Goal: Download file/media

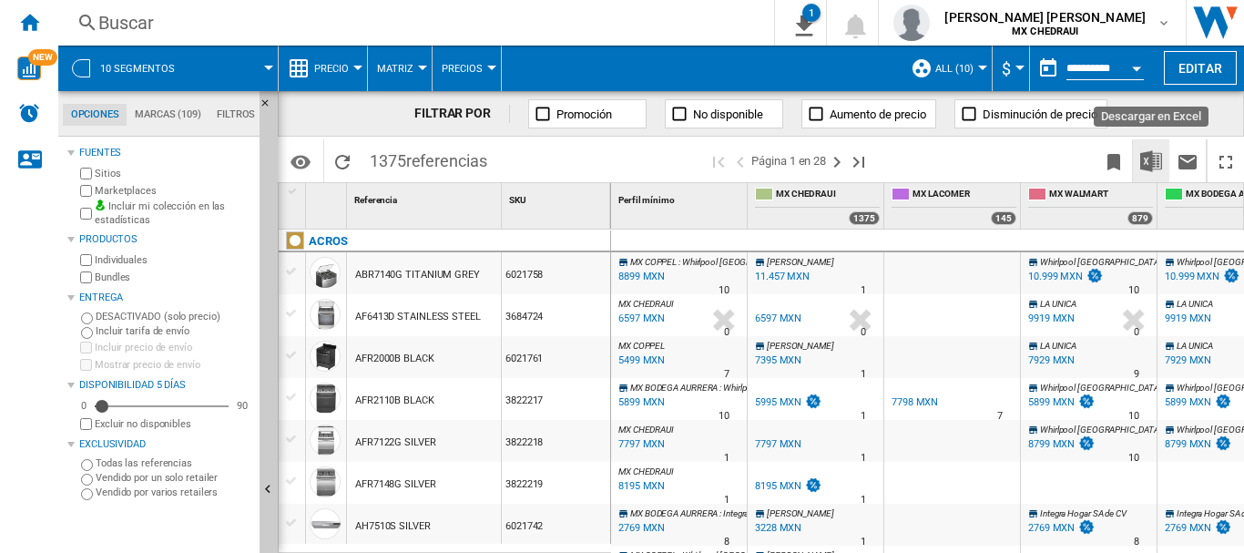
click at [1143, 161] on img "Descargar en Excel" at bounding box center [1151, 161] width 22 height 22
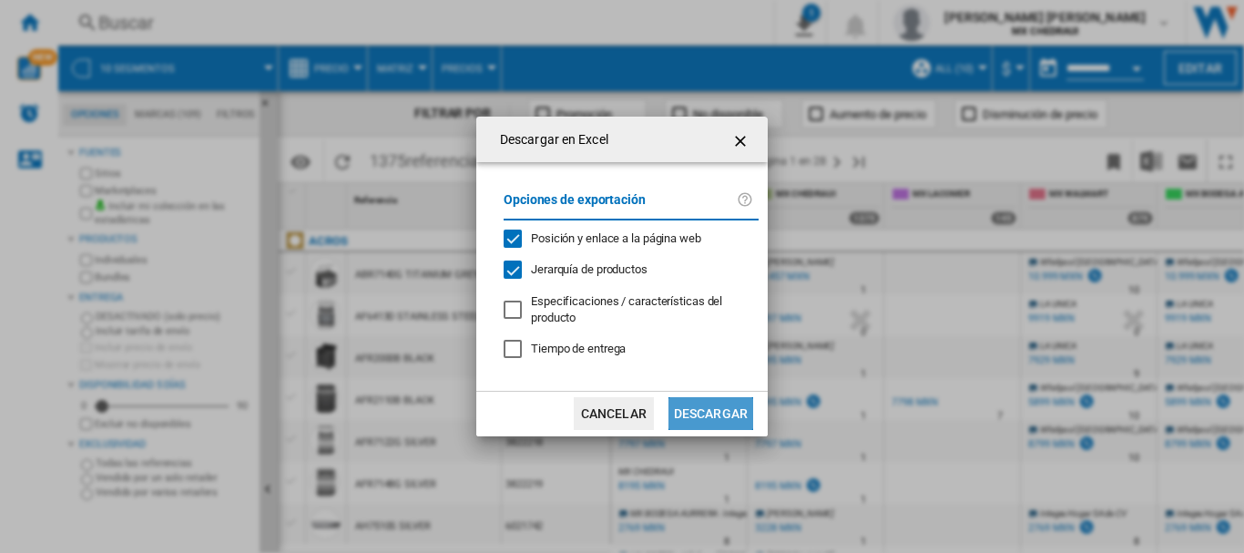
click at [696, 428] on button "Descargar" at bounding box center [710, 413] width 85 height 33
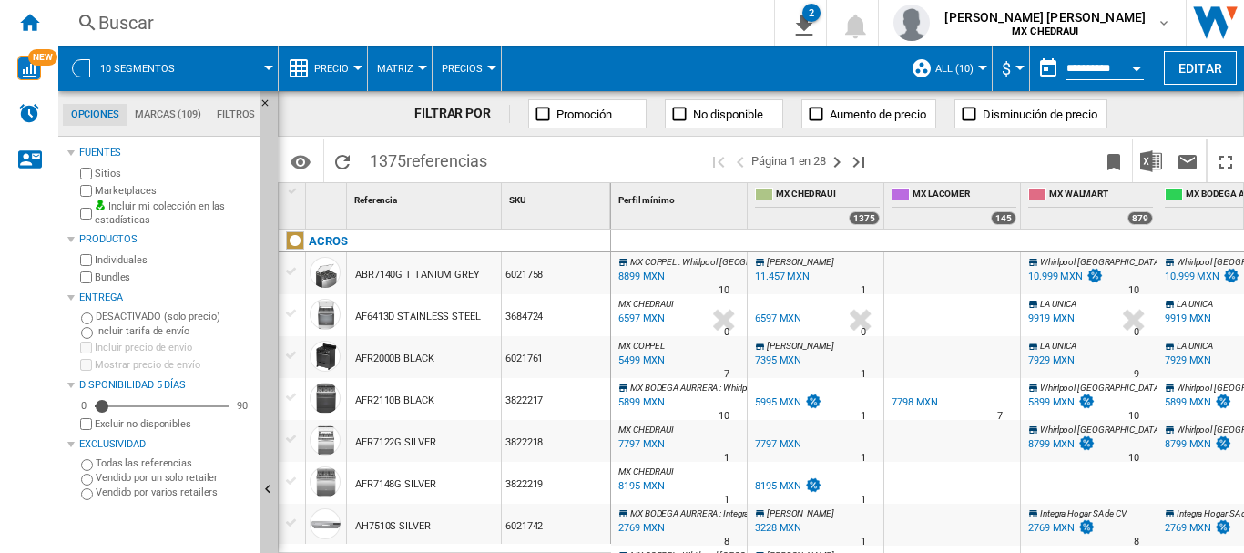
click at [1088, 68] on input "**********" at bounding box center [1104, 71] width 77 height 16
click at [1122, 69] on button "Open calendar" at bounding box center [1136, 65] width 33 height 33
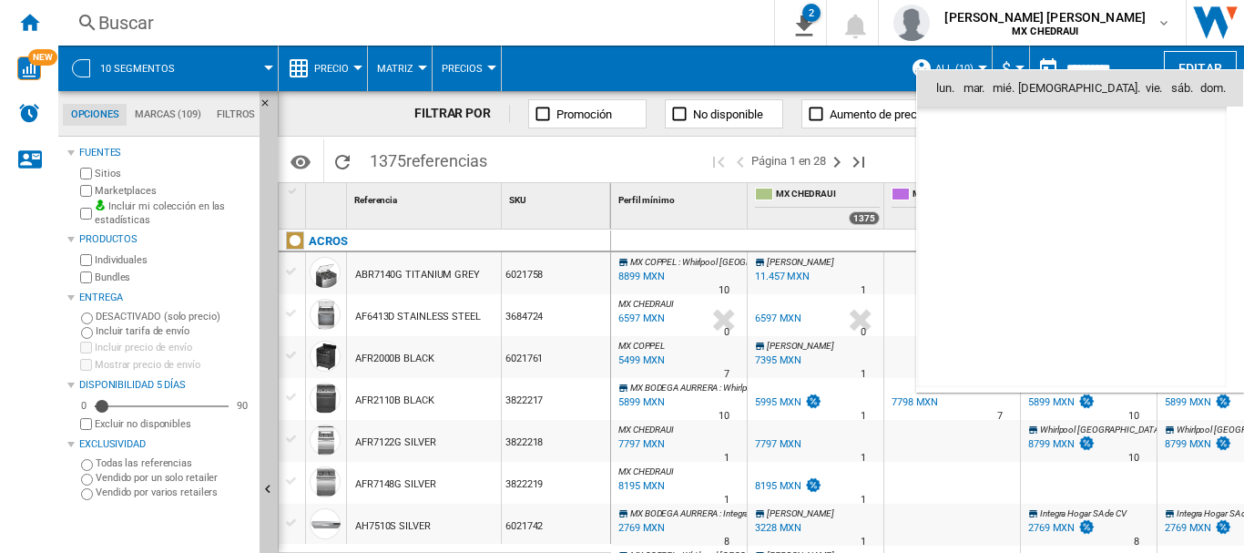
scroll to position [8687, 0]
click at [957, 207] on span "6" at bounding box center [951, 207] width 38 height 38
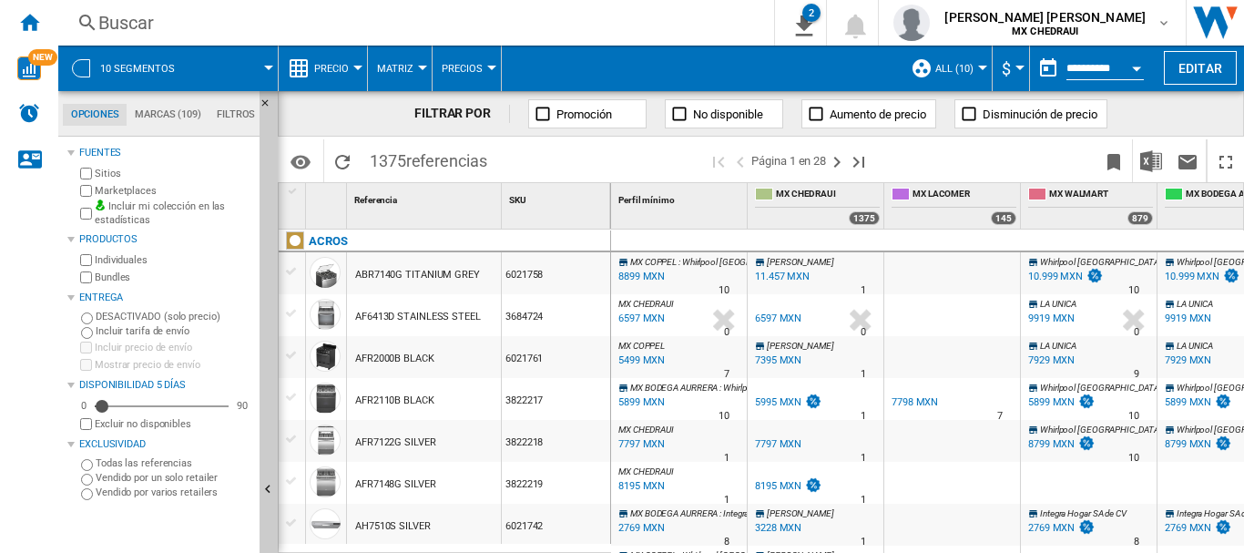
click at [1145, 68] on button "Open calendar" at bounding box center [1136, 65] width 33 height 33
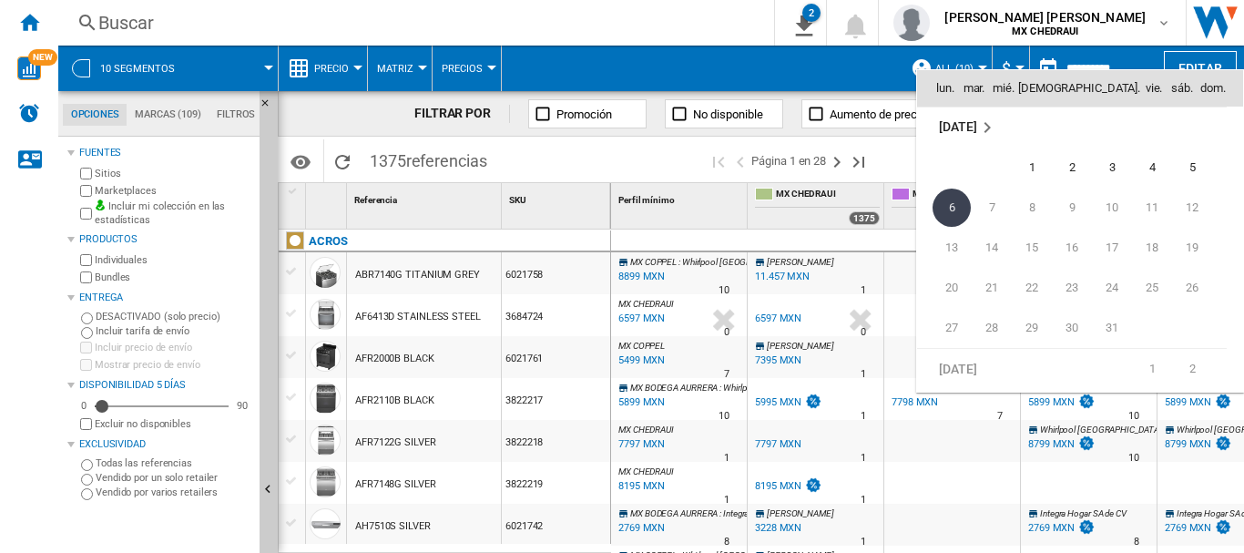
click at [1145, 69] on div "lun. mar. mié. jue. vie. sáb. dom. [DATE] 1 2 3 4 5 6 7 8 9 10 11 12 13 14 15 1…" at bounding box center [1080, 230] width 328 height 323
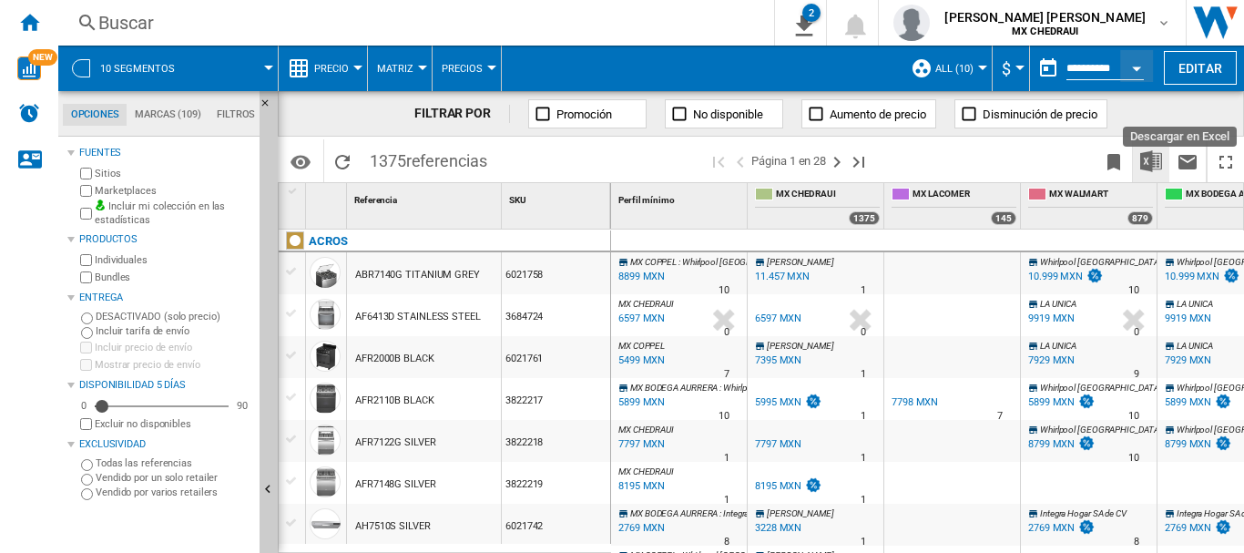
click at [1157, 165] on img "Descargar en Excel" at bounding box center [1151, 161] width 22 height 22
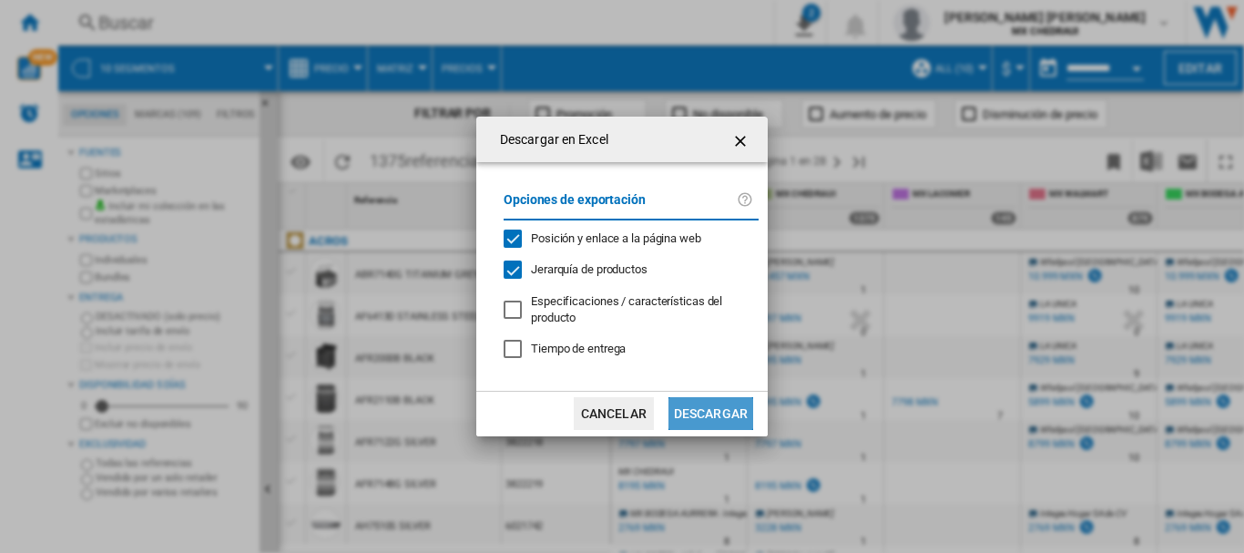
click at [680, 404] on button "Descargar" at bounding box center [710, 413] width 85 height 33
